Goal: Navigation & Orientation: Find specific page/section

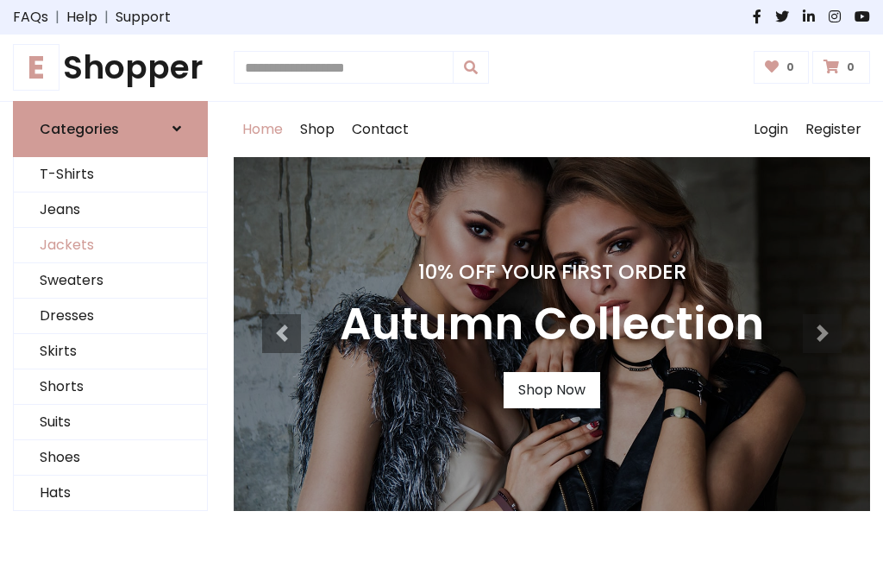
click at [110, 245] on link "Jackets" at bounding box center [110, 245] width 193 height 35
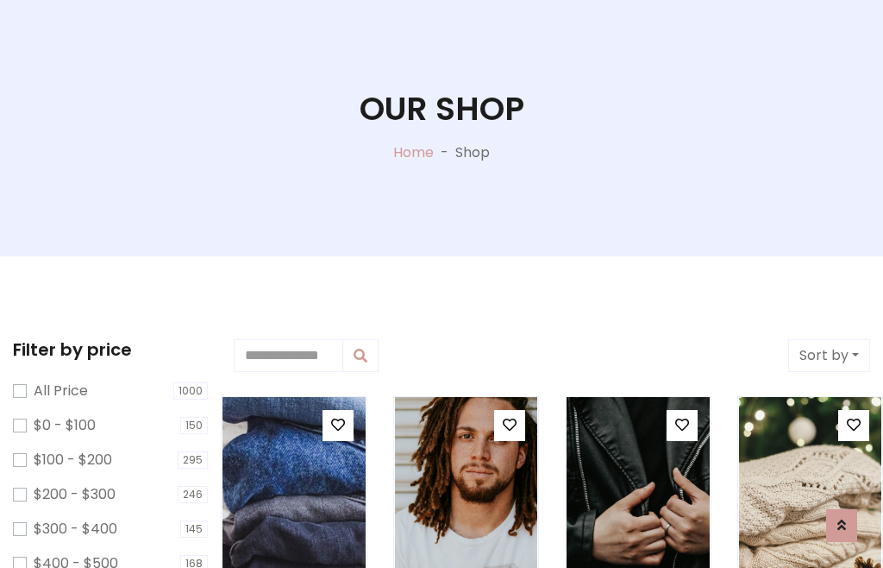
scroll to position [88, 0]
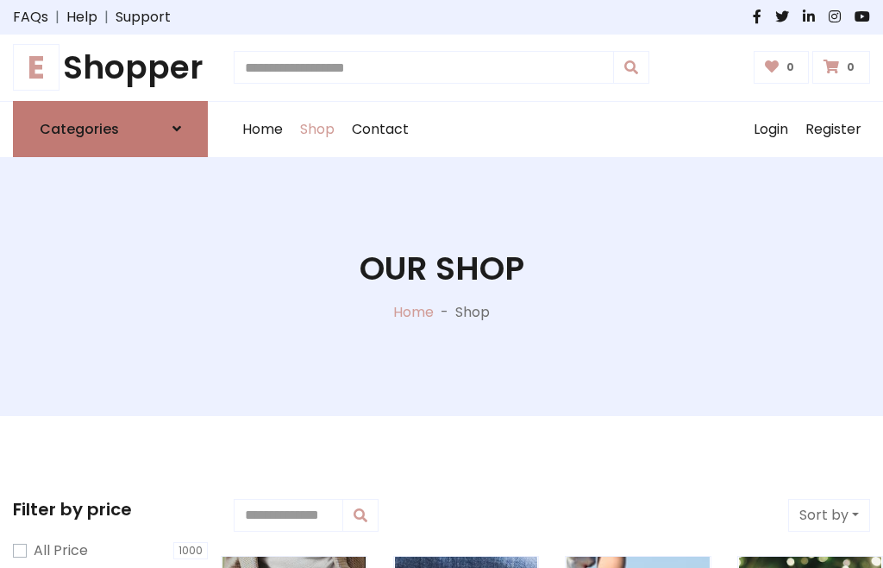
click at [110, 129] on h6 "Categories" at bounding box center [79, 129] width 79 height 16
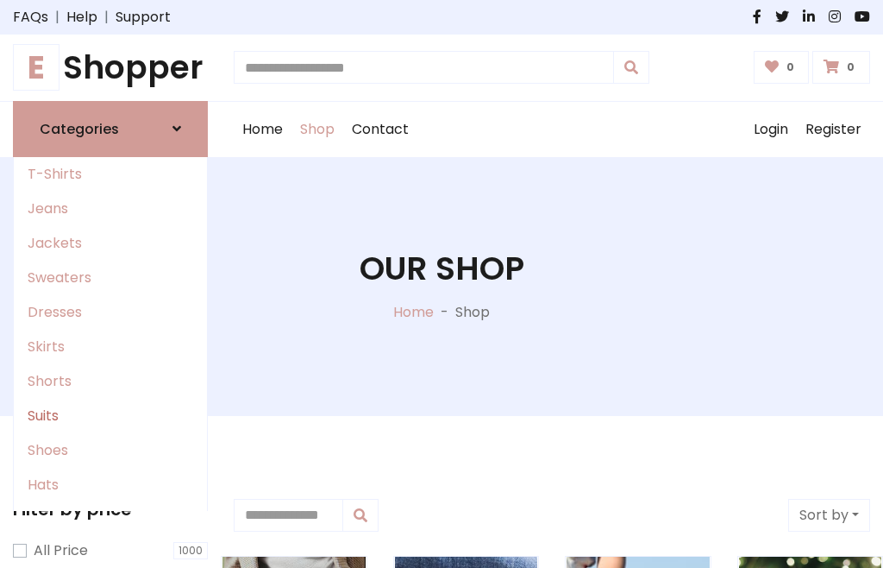
click at [110, 415] on link "Suits" at bounding box center [110, 416] width 193 height 35
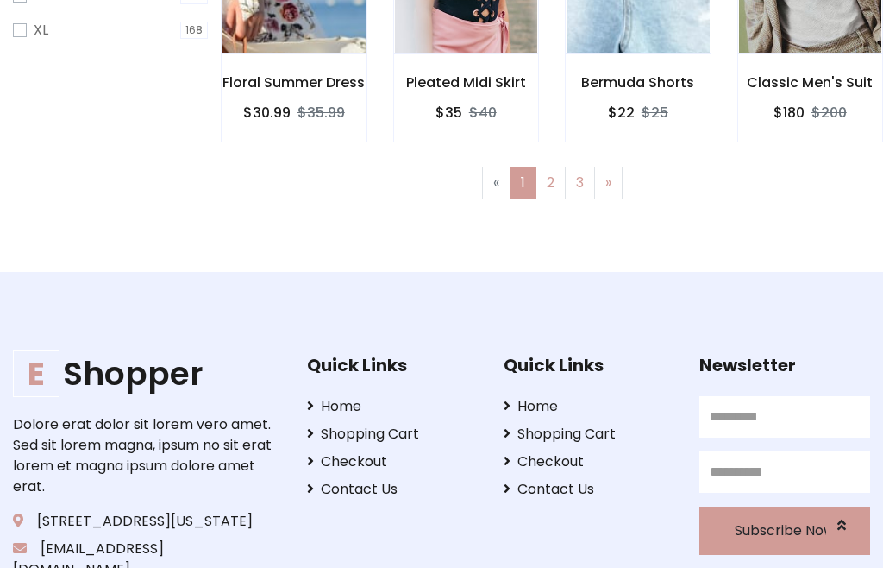
scroll to position [87, 0]
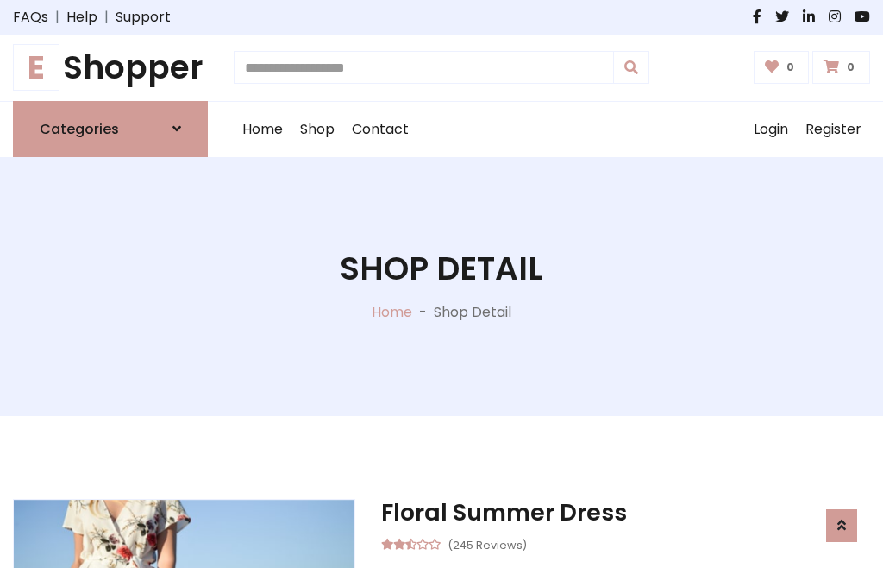
scroll to position [1422, 0]
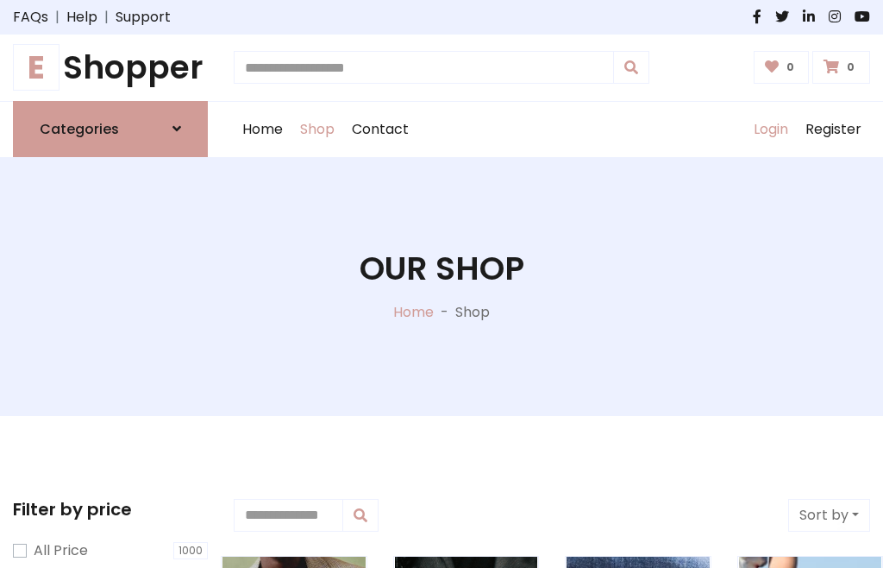
click at [770, 129] on link "Login" at bounding box center [771, 129] width 52 height 55
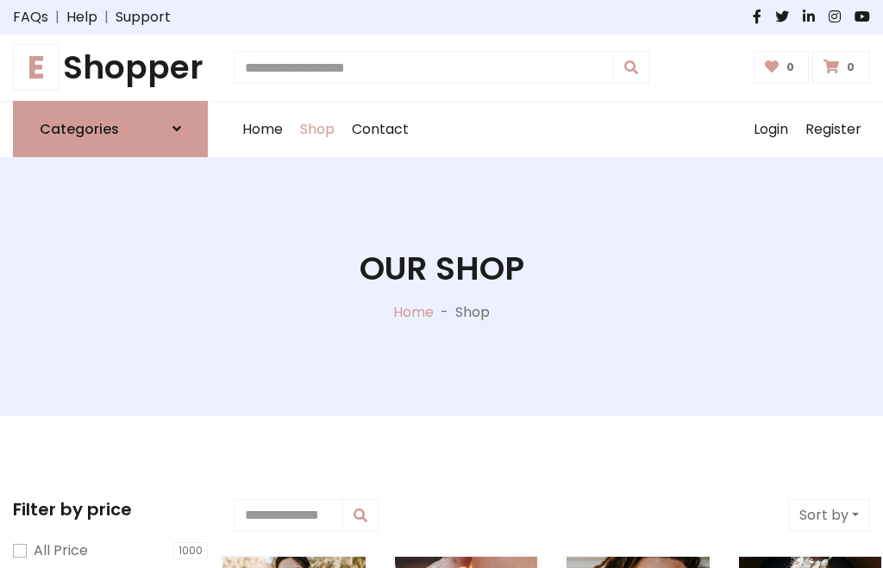
scroll to position [87, 0]
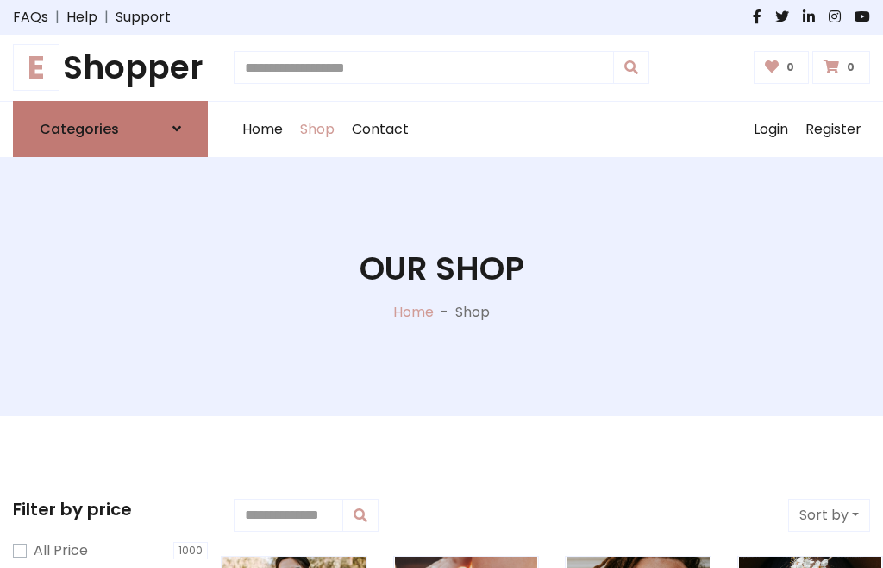
click at [177, 129] on icon at bounding box center [177, 129] width 9 height 14
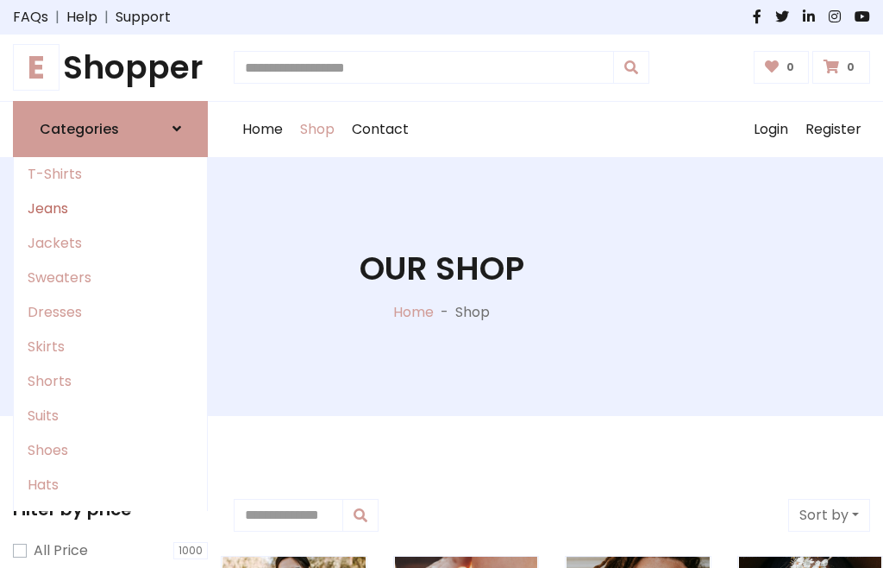
click at [110, 208] on link "Jeans" at bounding box center [110, 209] width 193 height 35
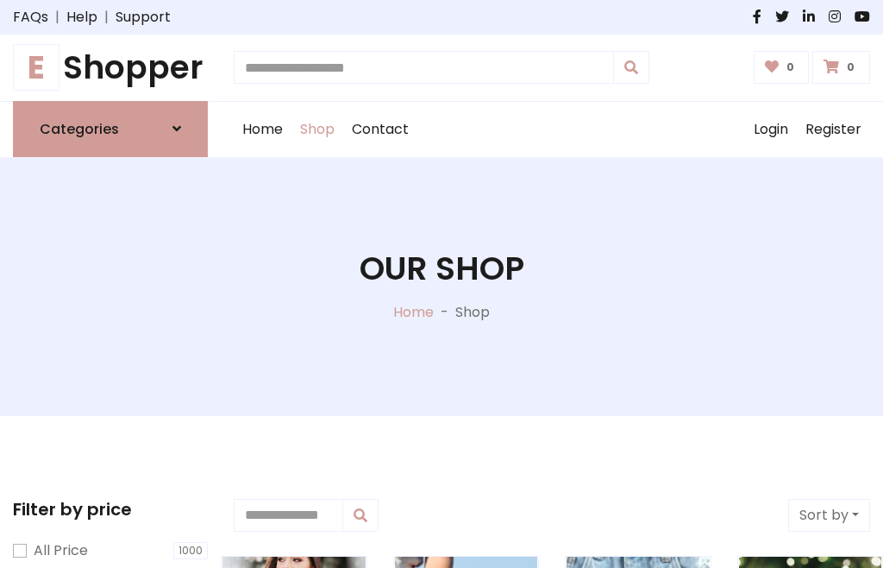
scroll to position [87, 0]
